Goal: Transaction & Acquisition: Subscribe to service/newsletter

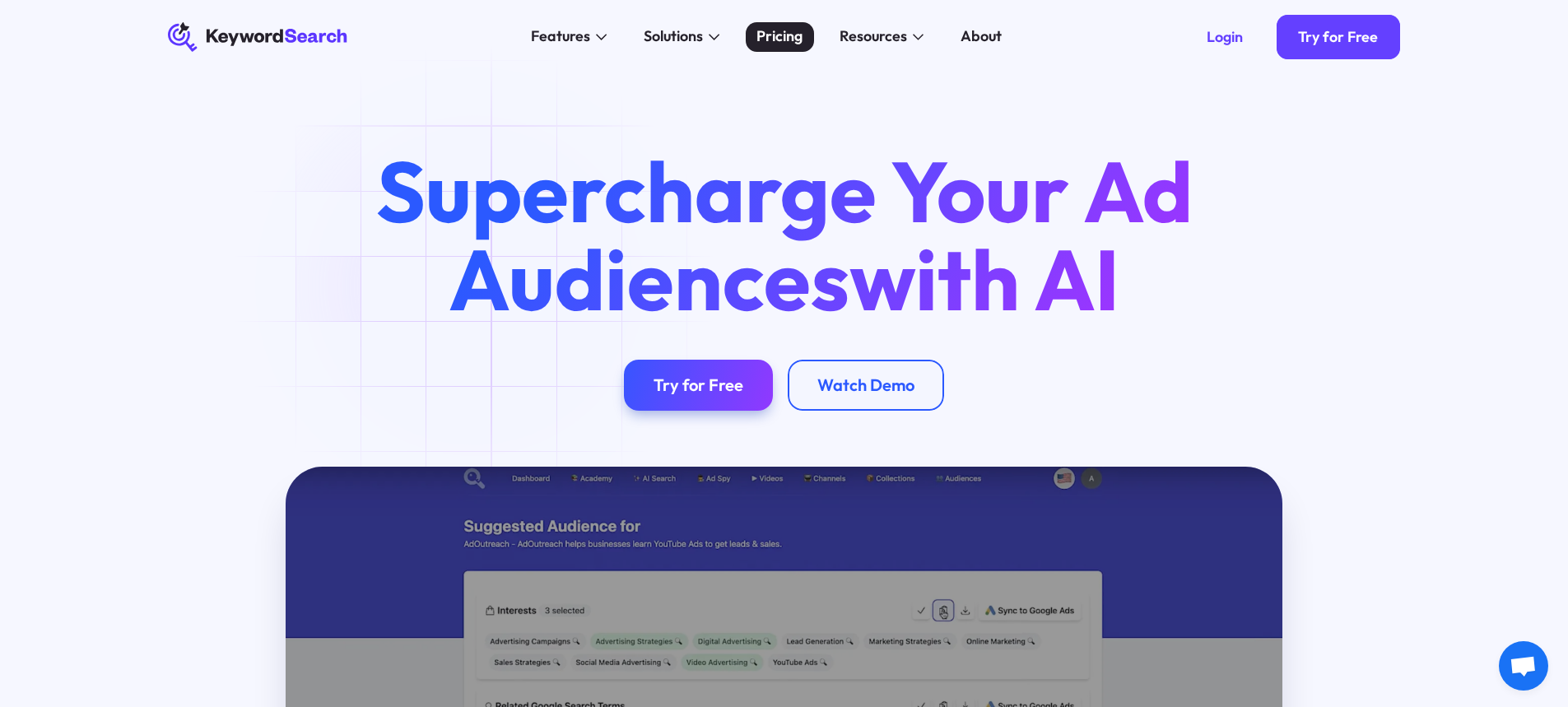
click at [774, 39] on div "Pricing" at bounding box center [779, 37] width 46 height 22
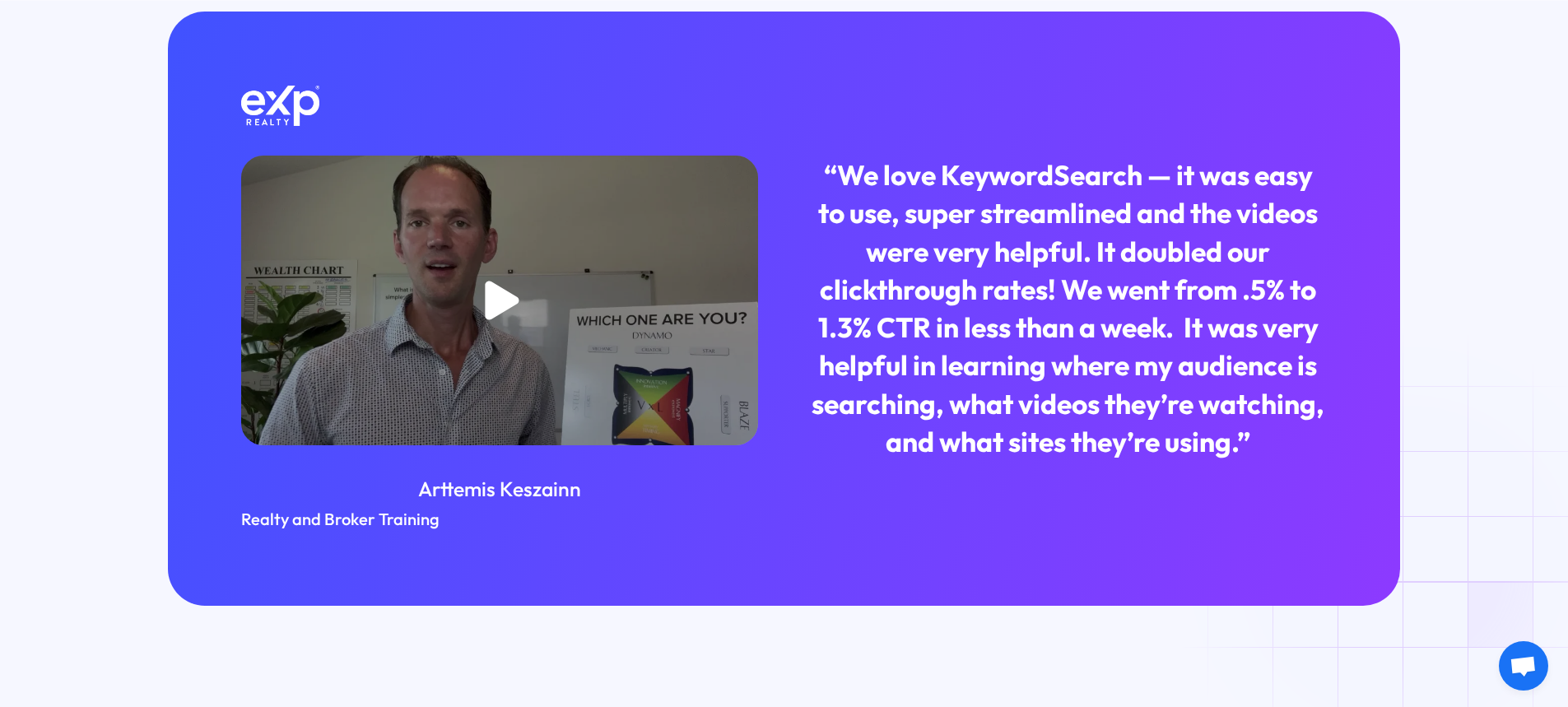
scroll to position [1724, 0]
